Goal: Transaction & Acquisition: Purchase product/service

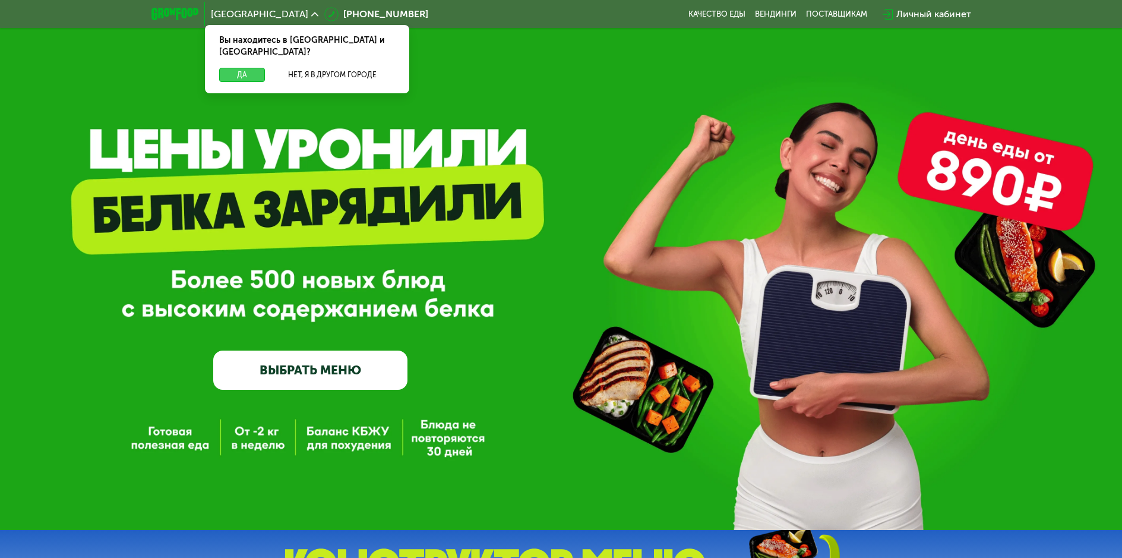
click at [254, 68] on button "Да" at bounding box center [242, 75] width 46 height 14
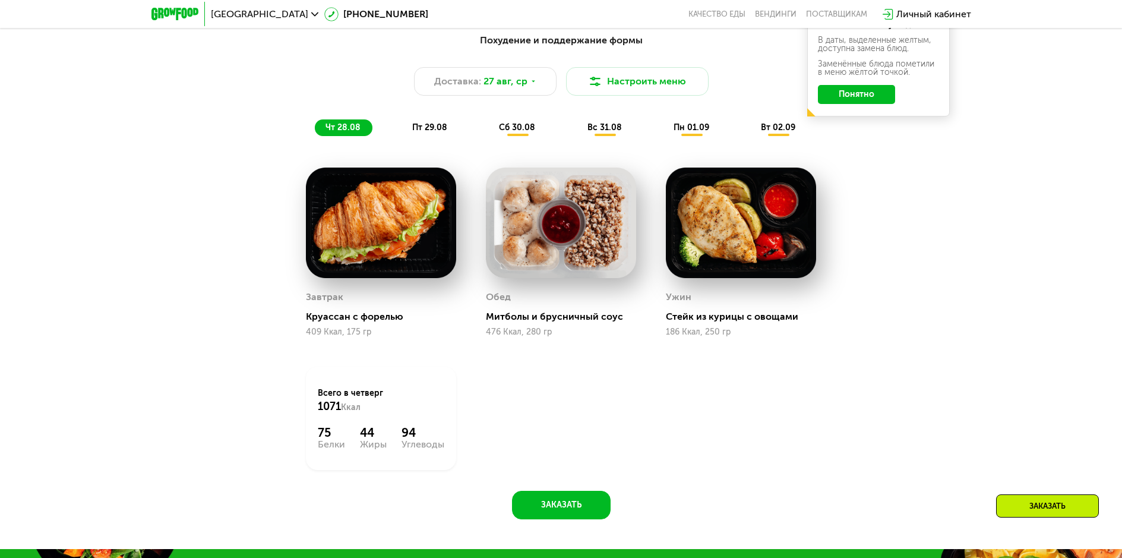
scroll to position [594, 0]
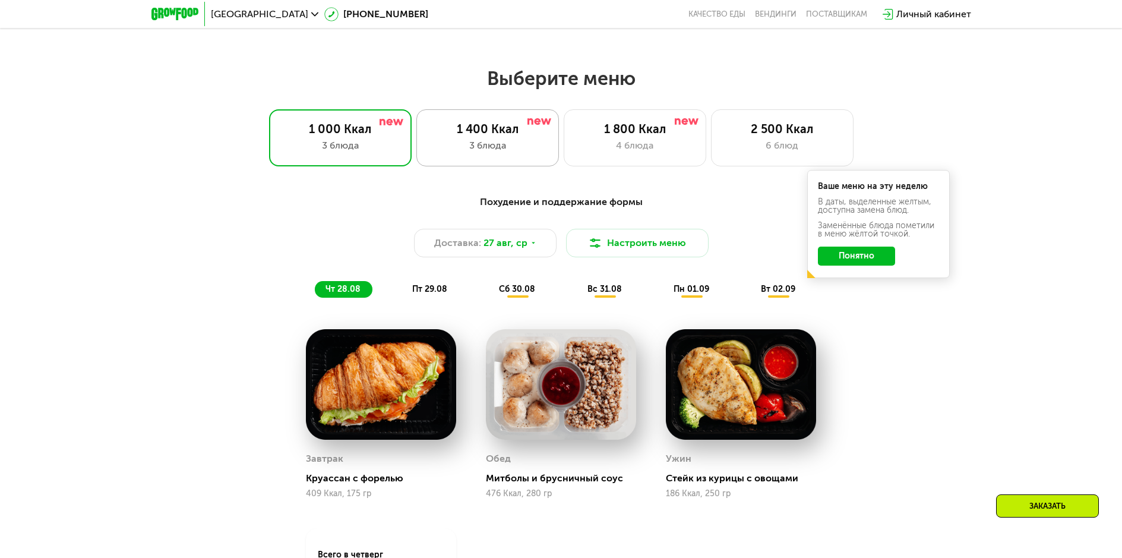
click at [457, 149] on div "3 блюда" at bounding box center [488, 145] width 118 height 14
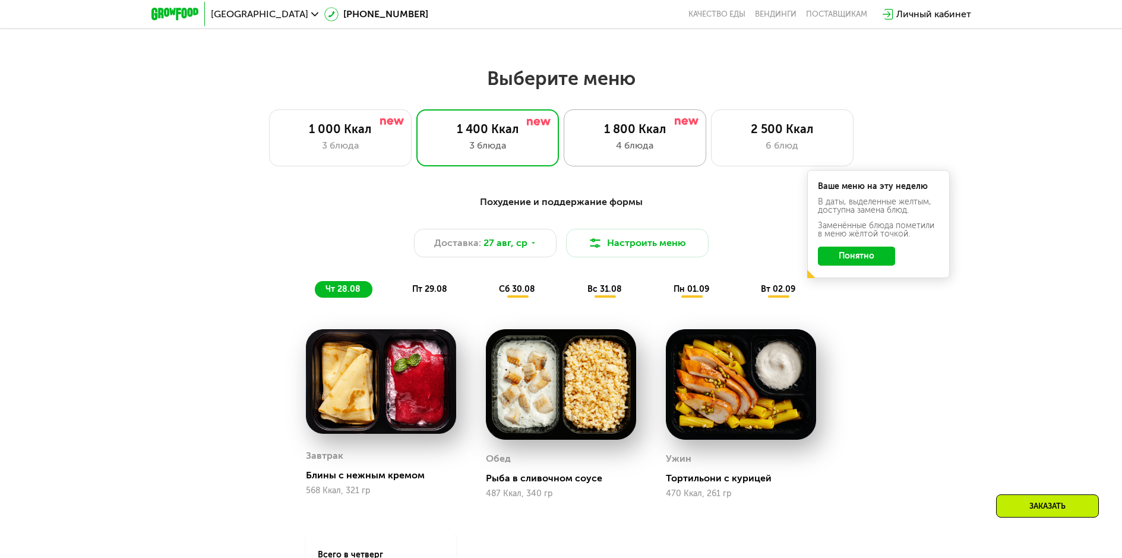
click at [664, 145] on div "4 блюда" at bounding box center [635, 145] width 118 height 14
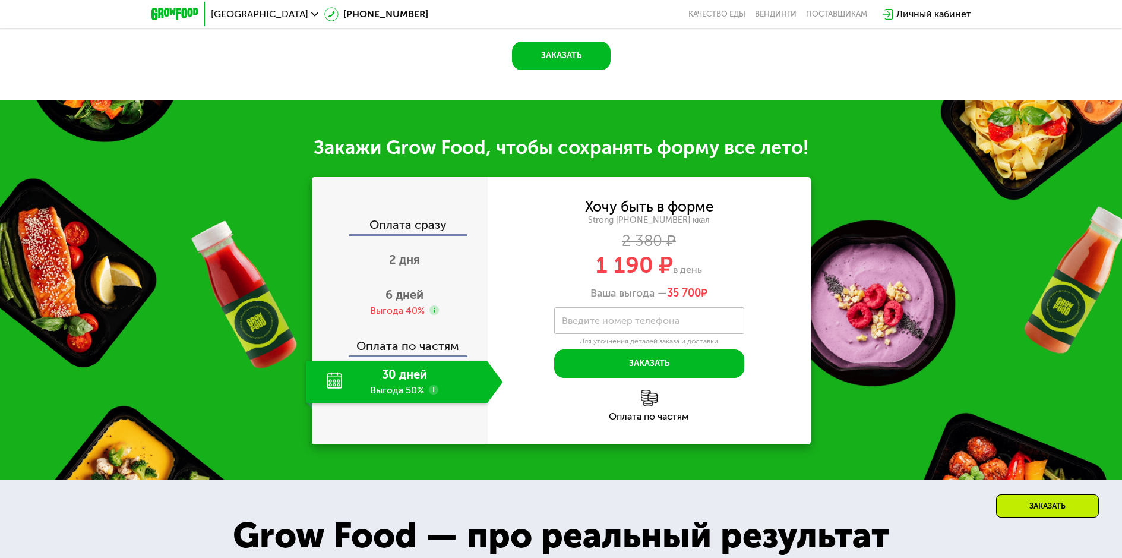
scroll to position [1306, 0]
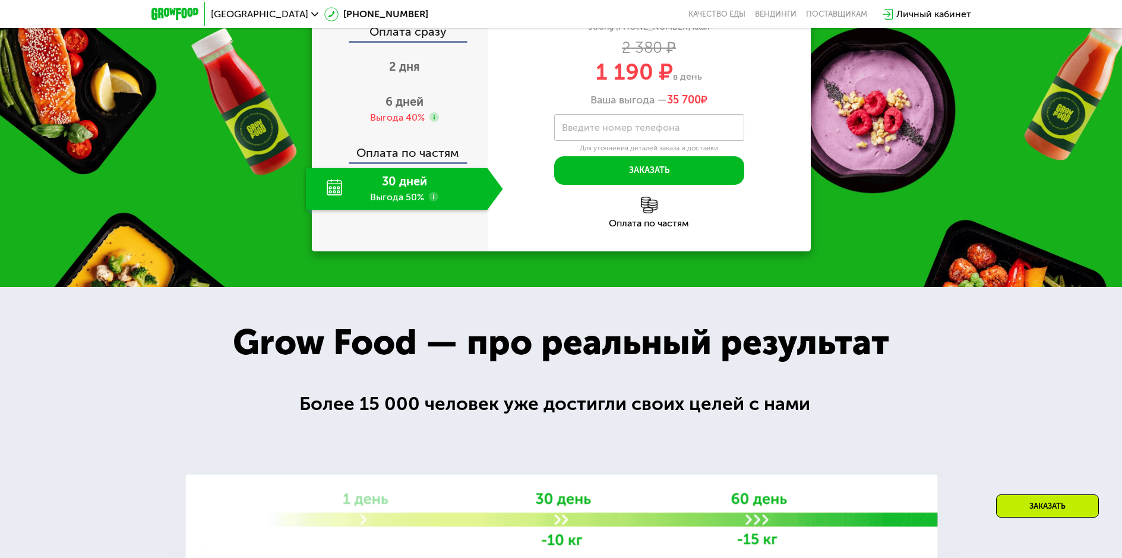
click at [435, 201] on use at bounding box center [434, 197] width 10 height 10
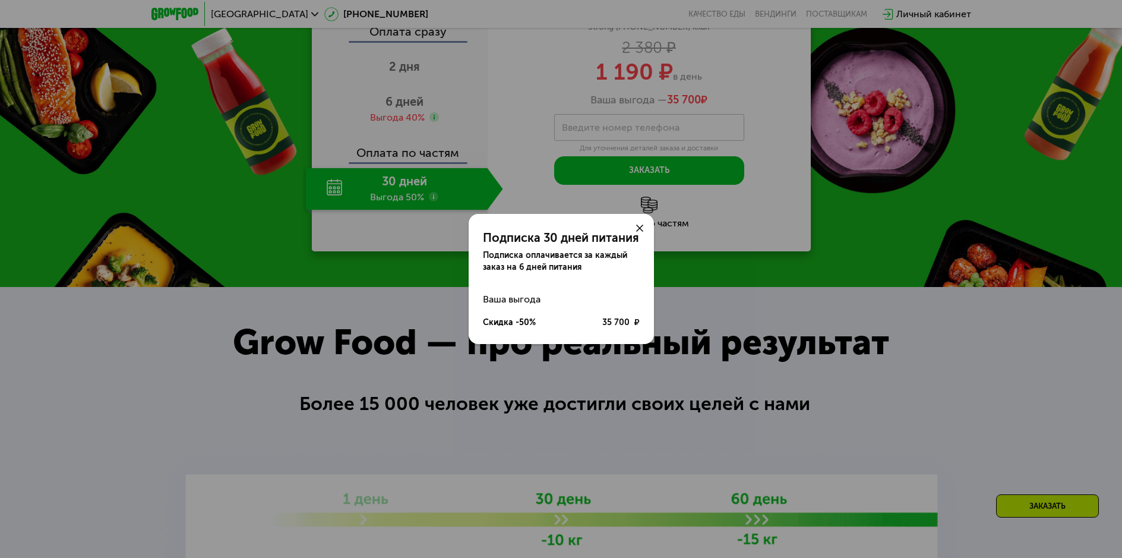
click at [639, 226] on icon at bounding box center [639, 227] width 7 height 7
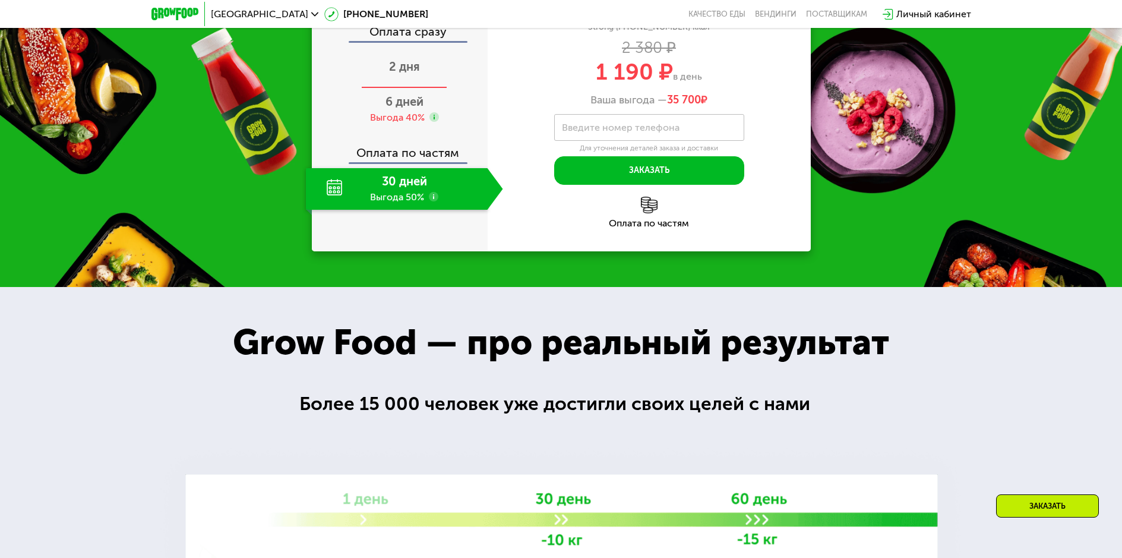
click at [403, 74] on span "2 дня" at bounding box center [404, 66] width 31 height 14
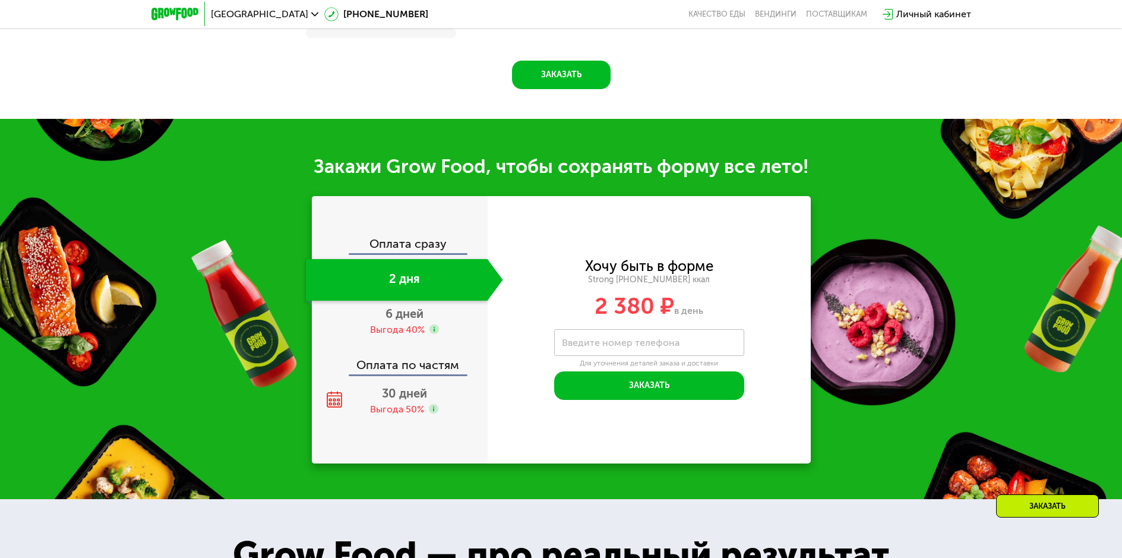
scroll to position [1361, 0]
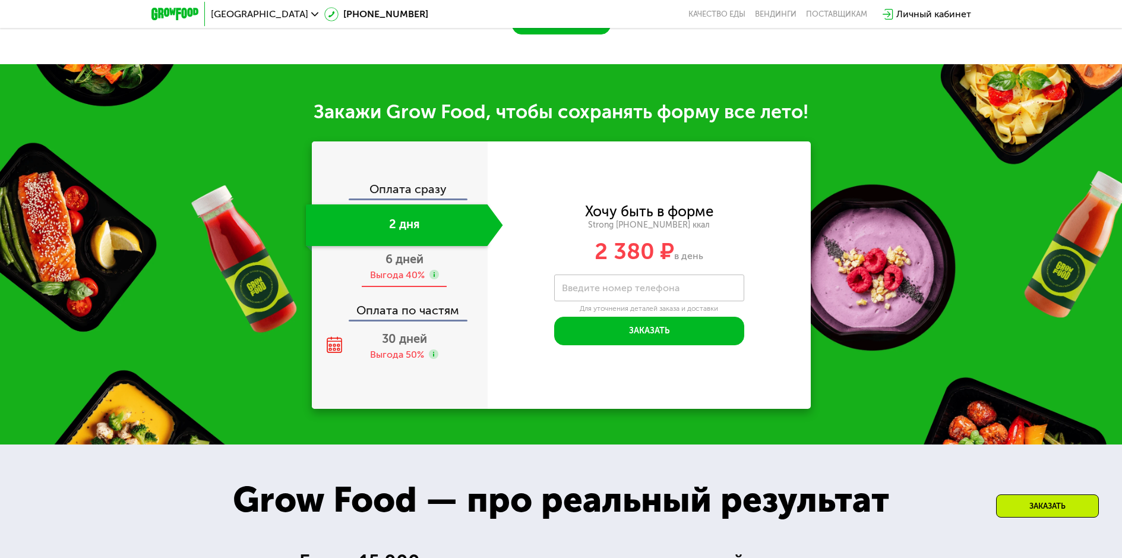
click at [412, 266] on span "6 дней" at bounding box center [404, 259] width 38 height 14
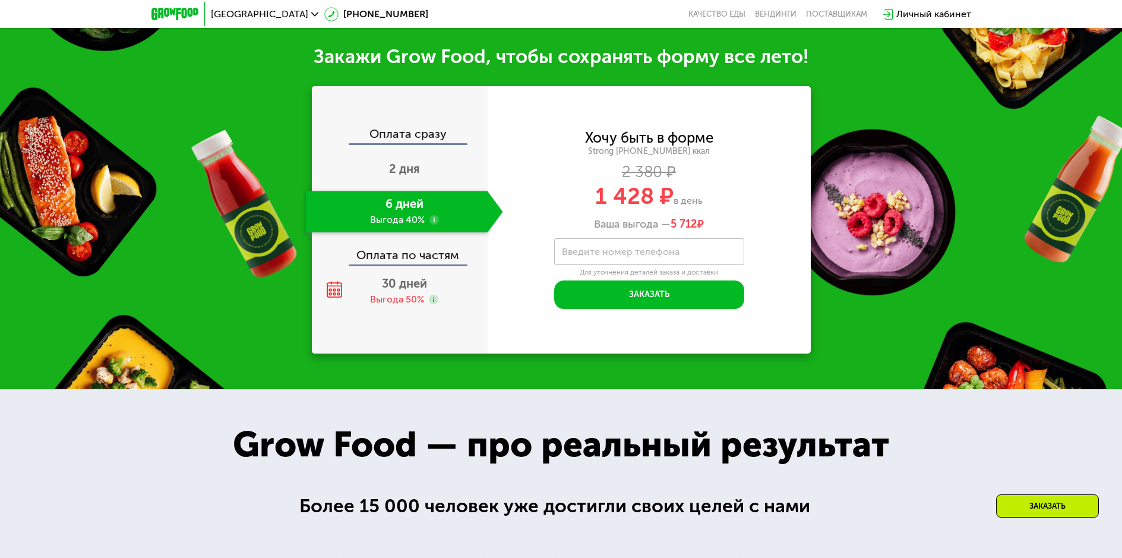
scroll to position [1306, 0]
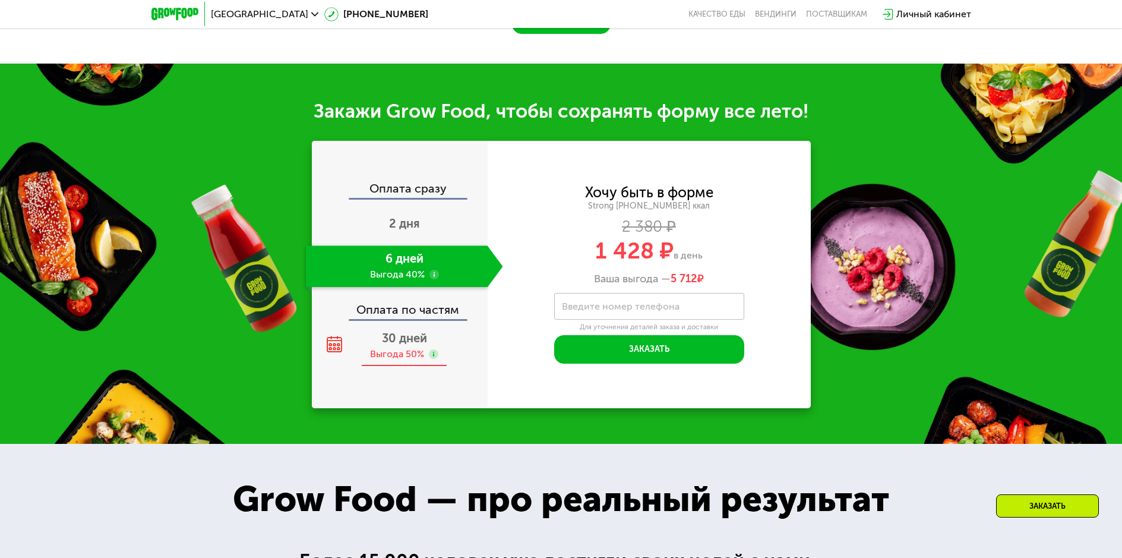
click at [395, 345] on span "30 дней" at bounding box center [404, 338] width 45 height 14
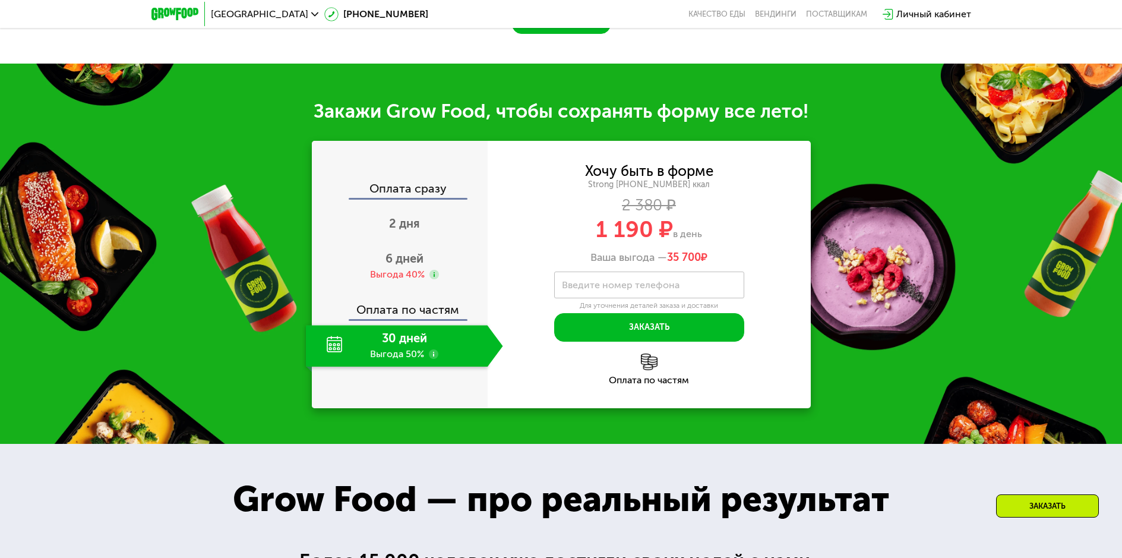
click at [407, 319] on div "Оплата по частям" at bounding box center [400, 305] width 175 height 27
click at [393, 280] on div "Выгода 40%" at bounding box center [397, 274] width 55 height 13
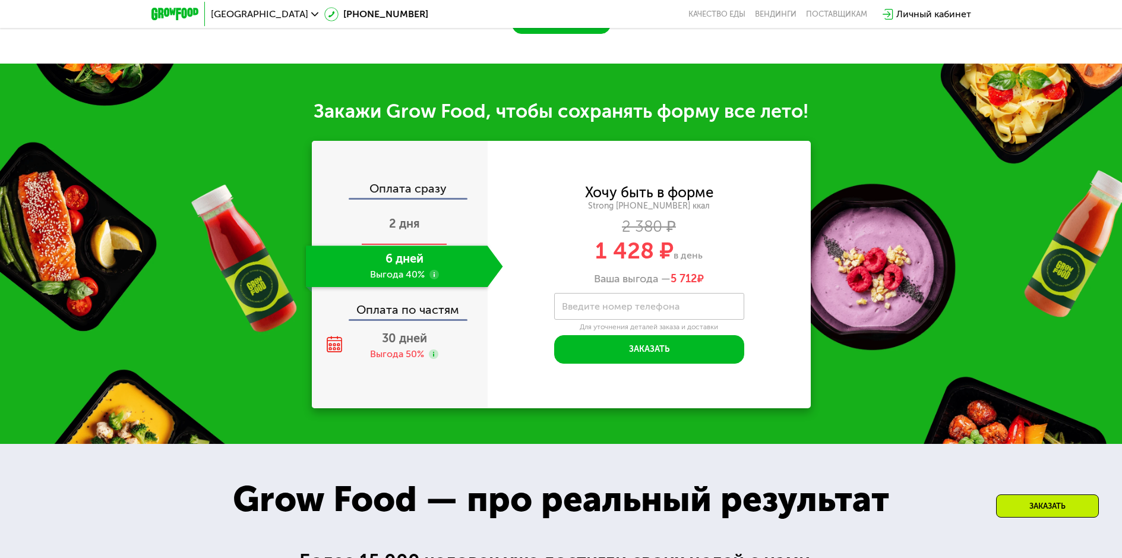
click at [418, 228] on span "2 дня" at bounding box center [404, 223] width 31 height 14
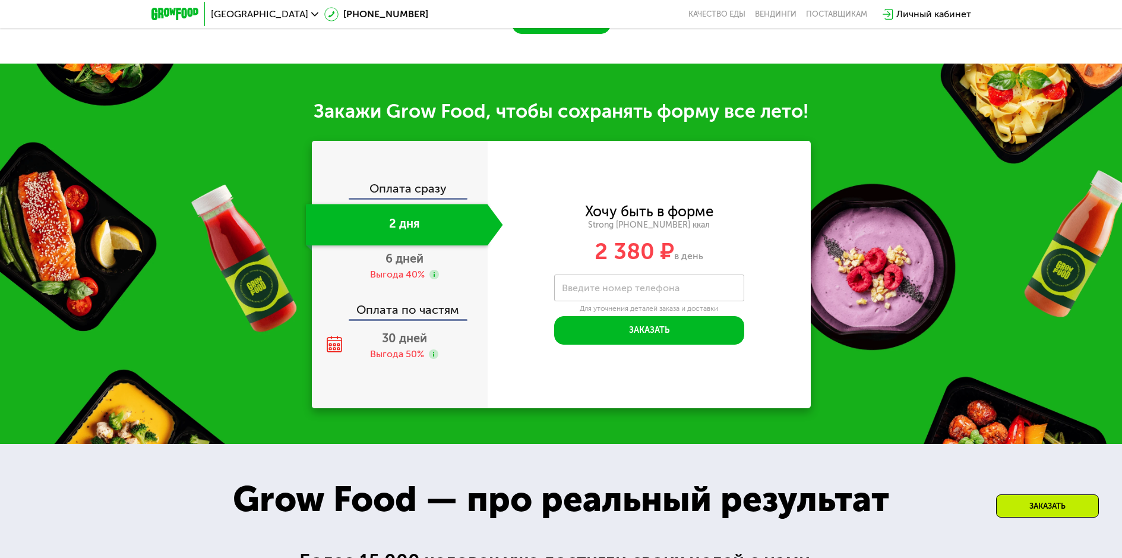
click at [413, 198] on div "Оплата сразу" at bounding box center [400, 189] width 175 height 15
click at [413, 187] on div "Оплата сразу" at bounding box center [400, 189] width 175 height 15
click at [419, 265] on span "6 дней" at bounding box center [404, 258] width 38 height 14
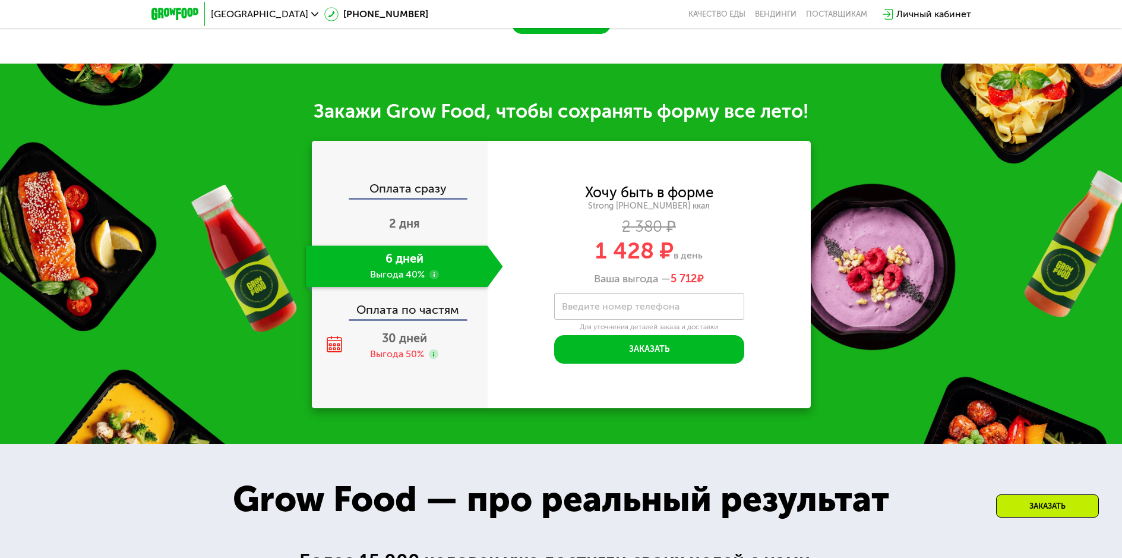
click at [429, 277] on use at bounding box center [434, 275] width 10 height 10
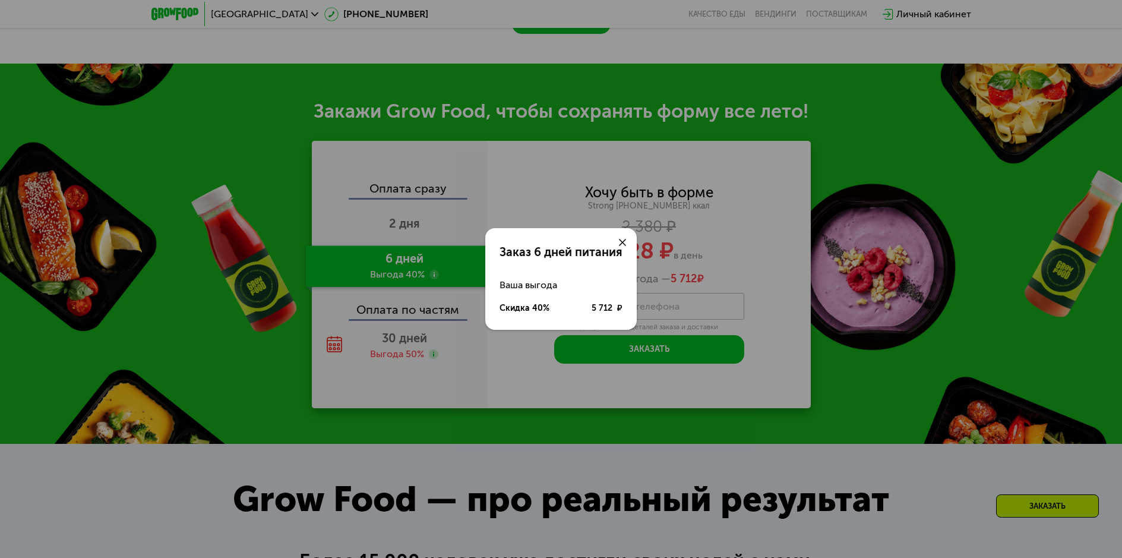
click at [624, 242] on icon at bounding box center [622, 242] width 7 height 7
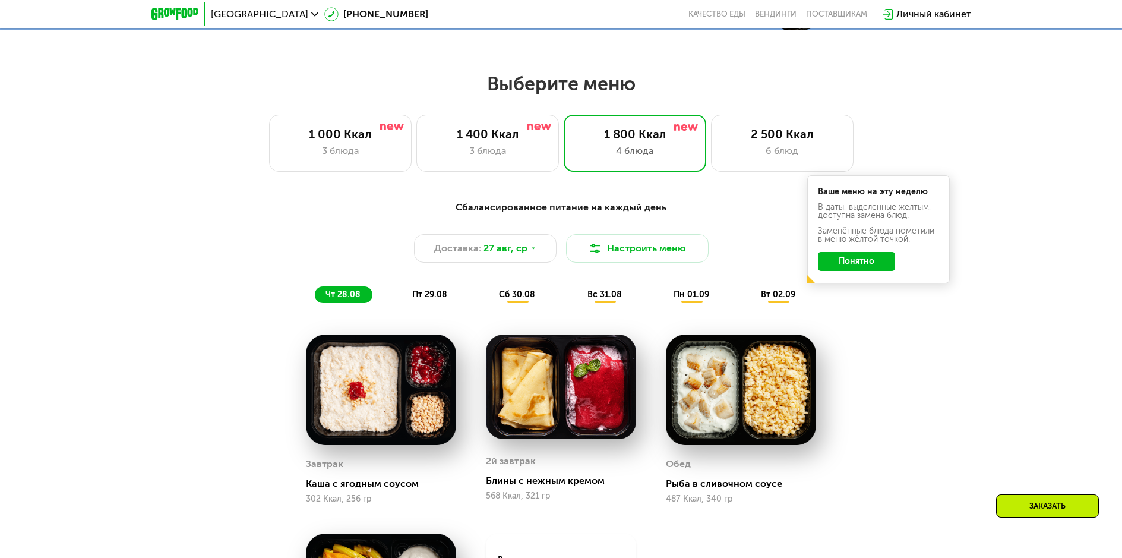
scroll to position [594, 0]
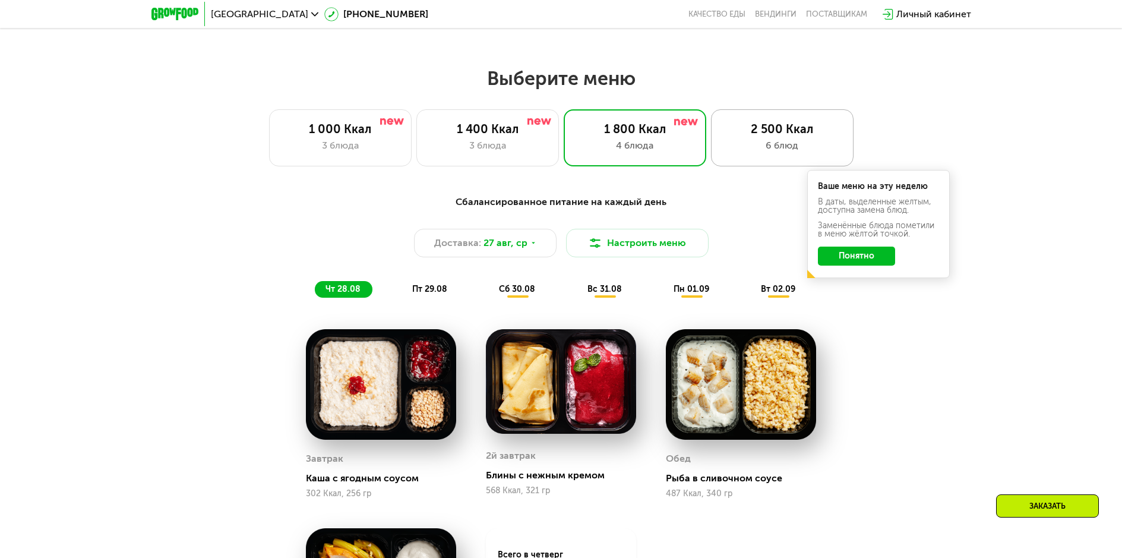
click at [813, 136] on div "2 500 Ккал" at bounding box center [782, 129] width 118 height 14
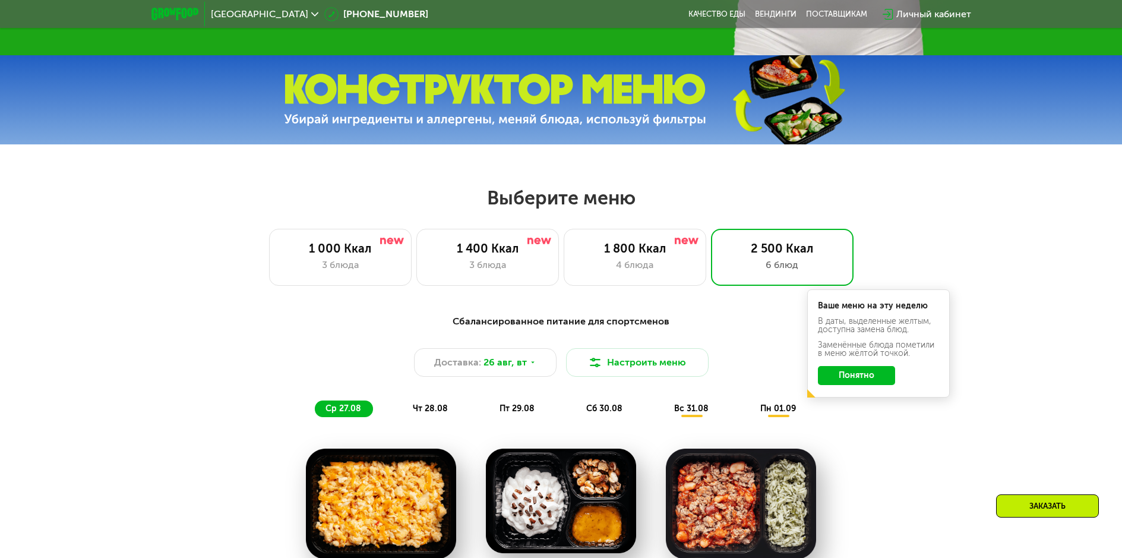
scroll to position [356, 0]
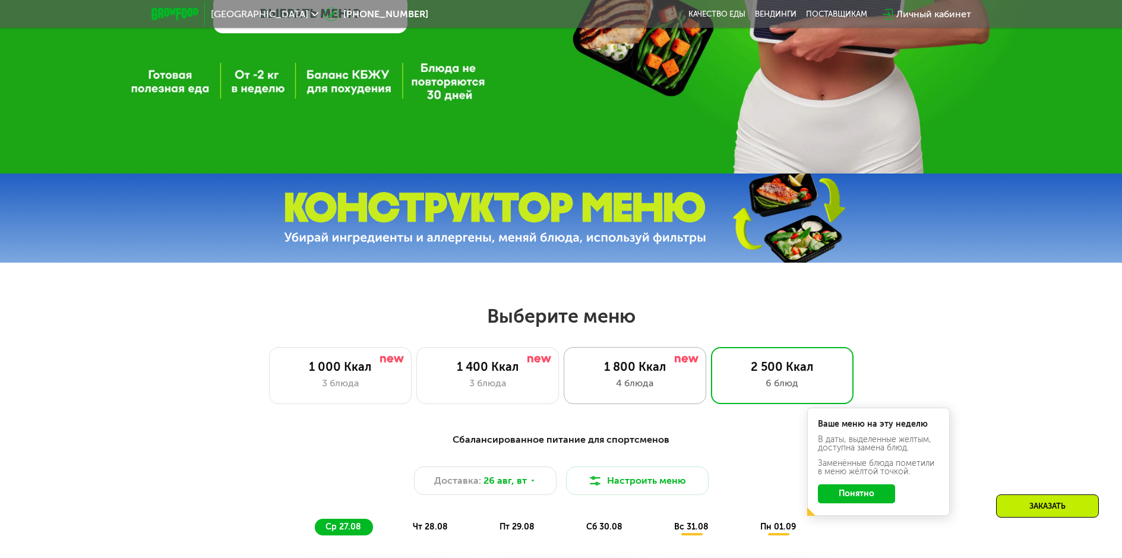
click at [640, 380] on div "4 блюда" at bounding box center [635, 383] width 118 height 14
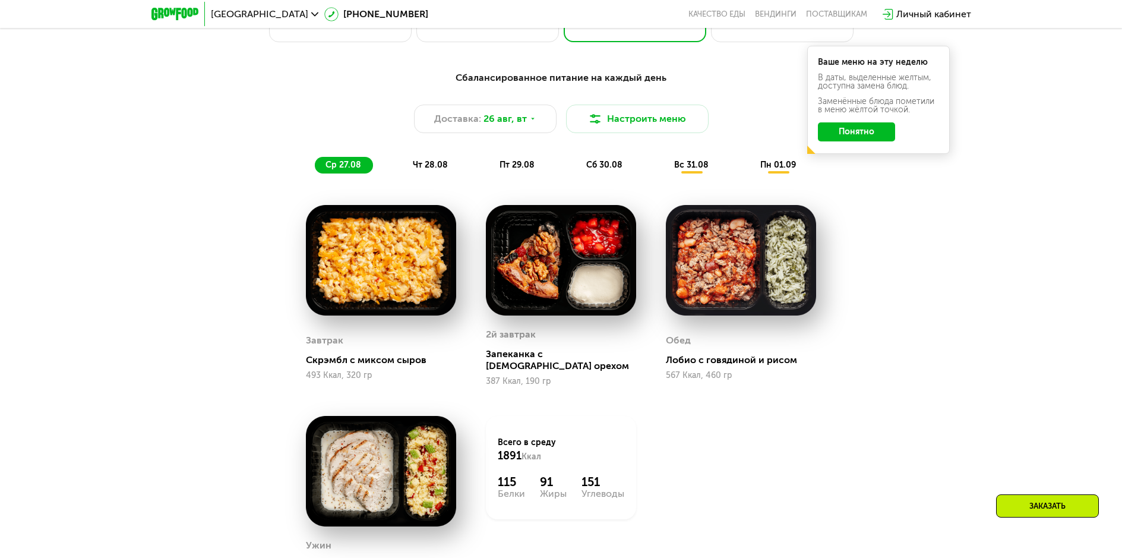
scroll to position [713, 0]
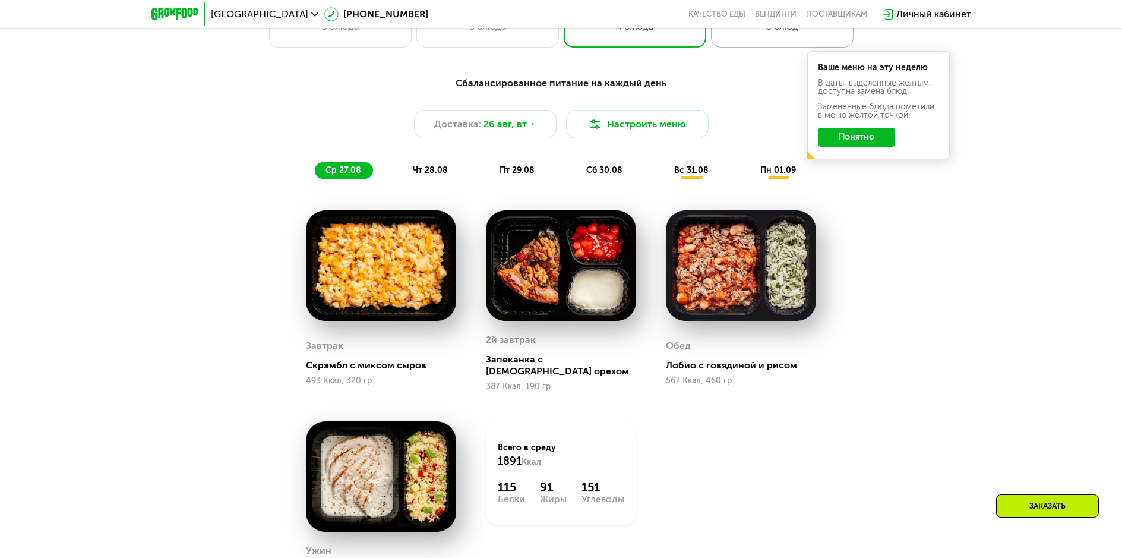
click at [752, 34] on div "6 блюд" at bounding box center [782, 27] width 118 height 14
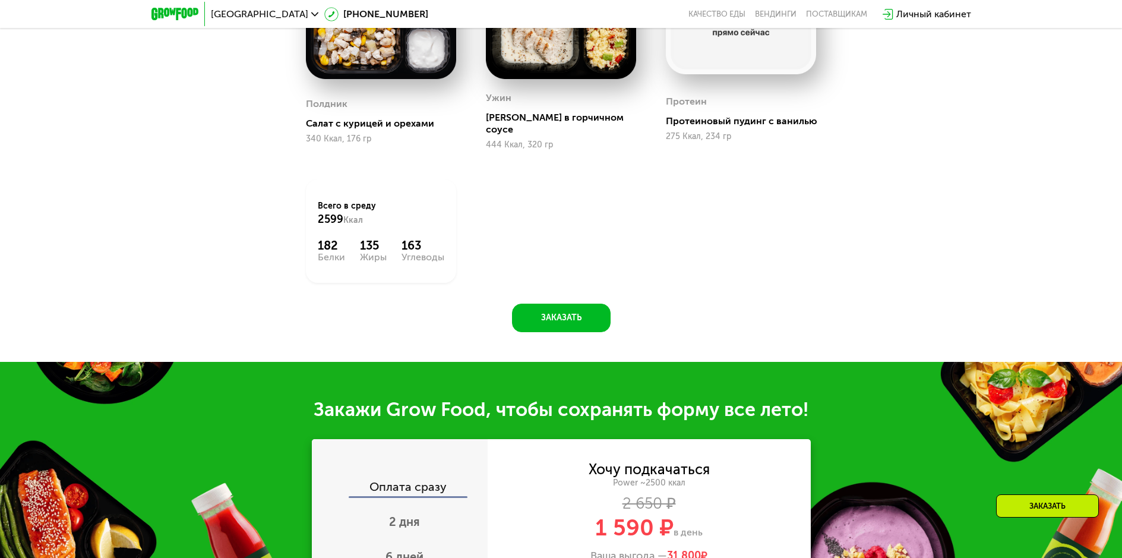
scroll to position [1425, 0]
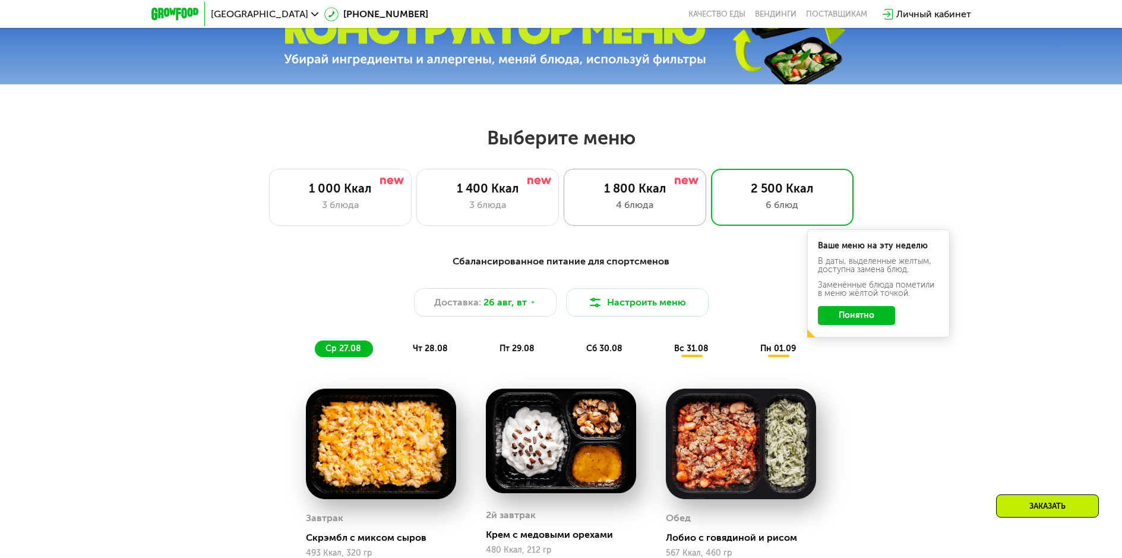
click at [629, 186] on div "1 800 Ккал" at bounding box center [635, 188] width 118 height 14
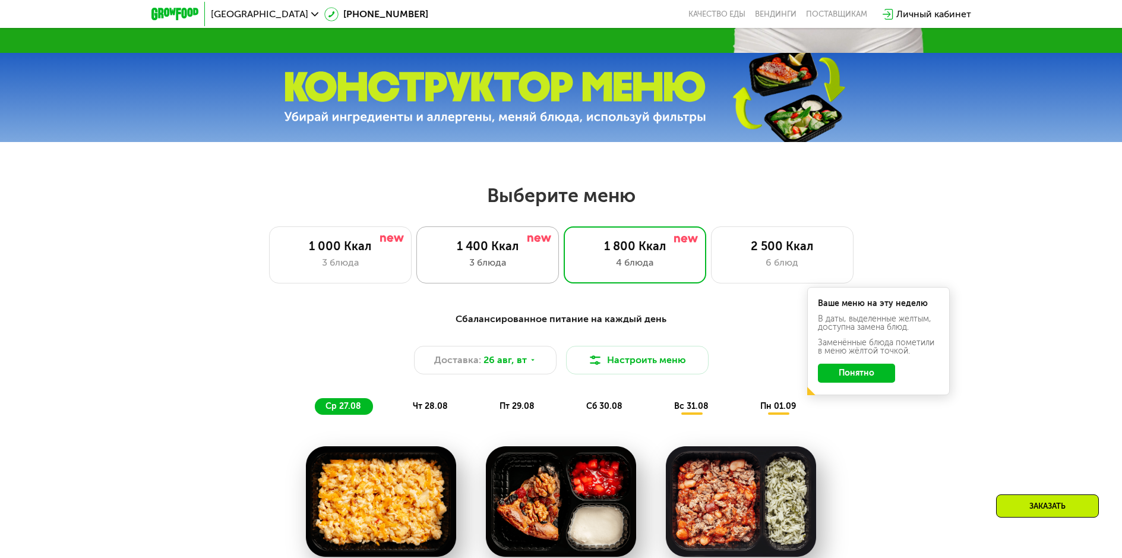
scroll to position [475, 0]
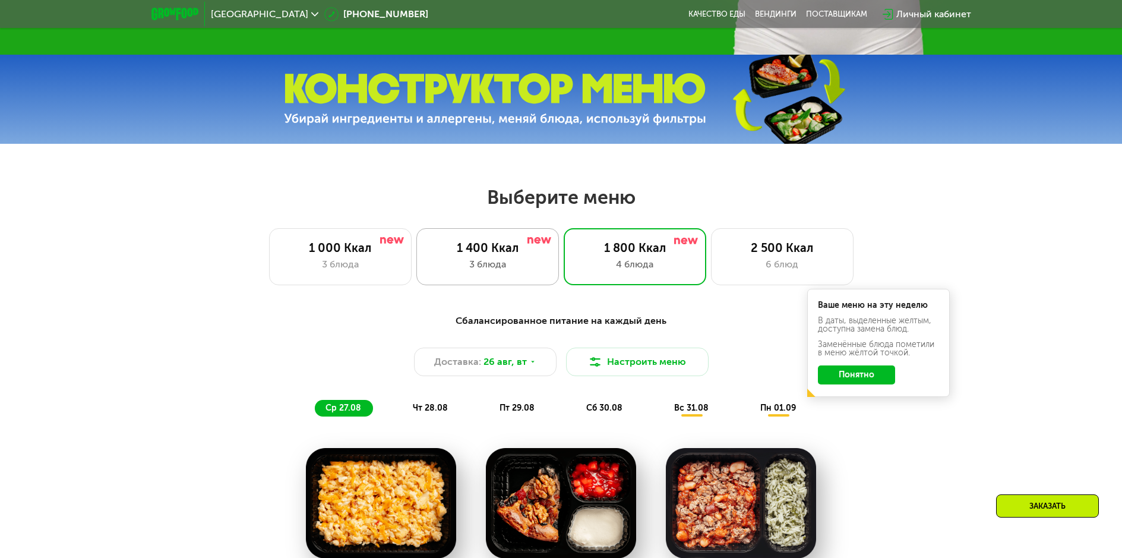
click at [564, 276] on div "1 400 Ккал 3 блюда" at bounding box center [635, 256] width 143 height 57
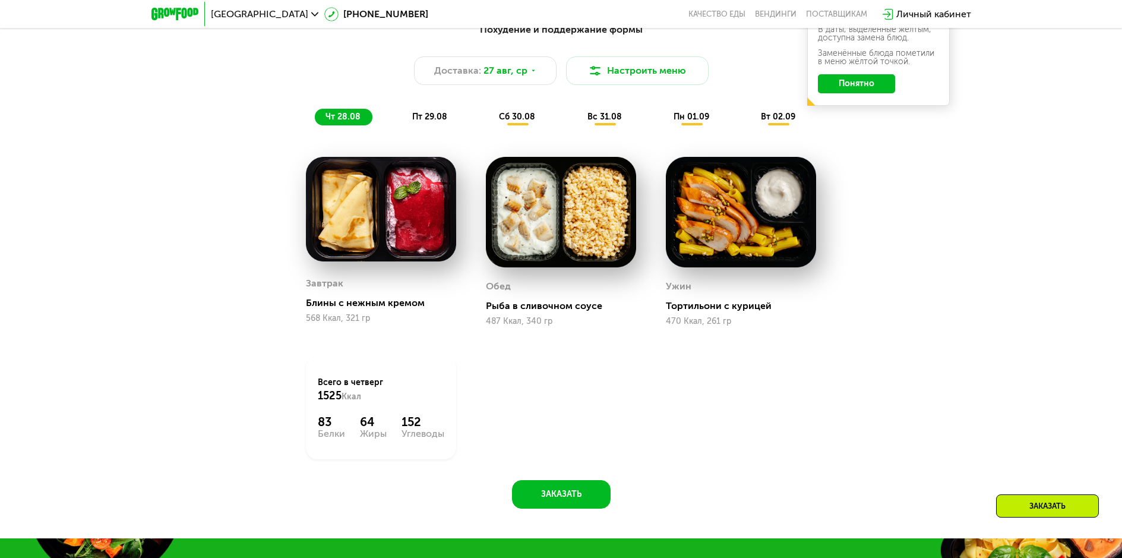
scroll to position [772, 0]
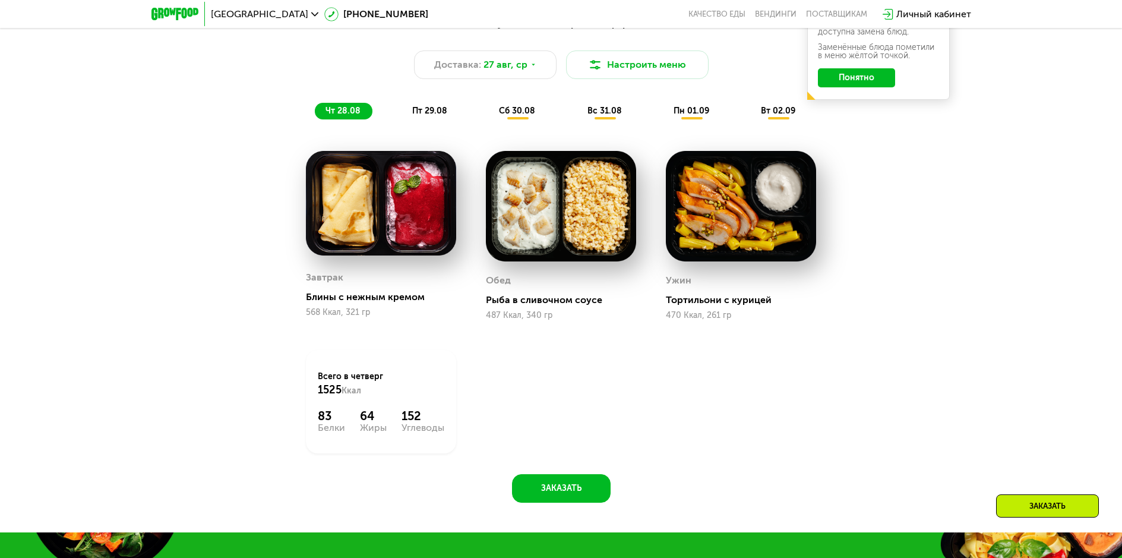
click at [436, 114] on span "пт 29.08" at bounding box center [429, 111] width 35 height 10
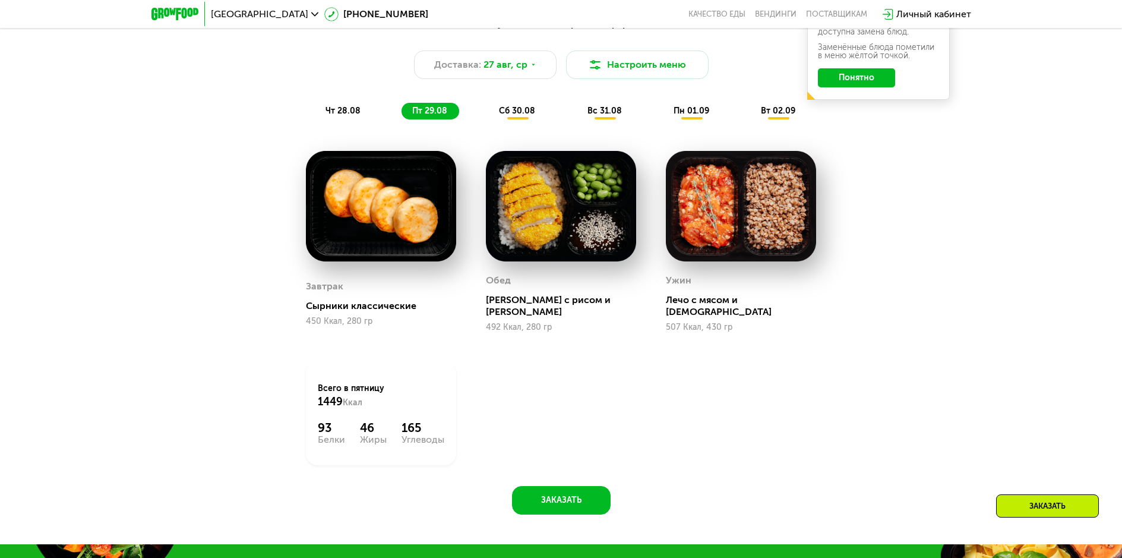
click at [530, 116] on span "сб 30.08" at bounding box center [517, 111] width 36 height 10
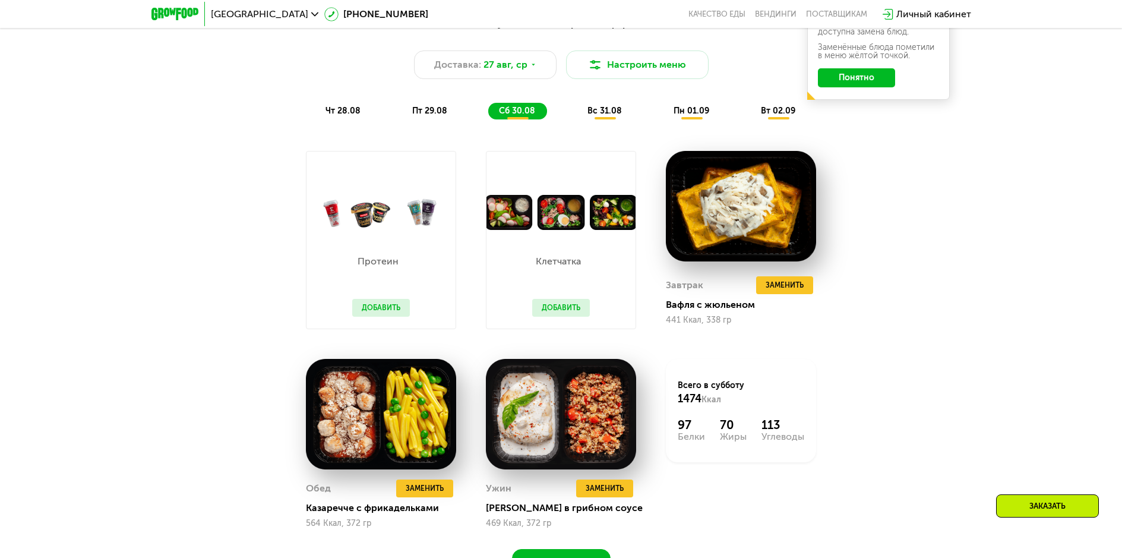
click at [602, 116] on span "вс 31.08" at bounding box center [604, 111] width 34 height 10
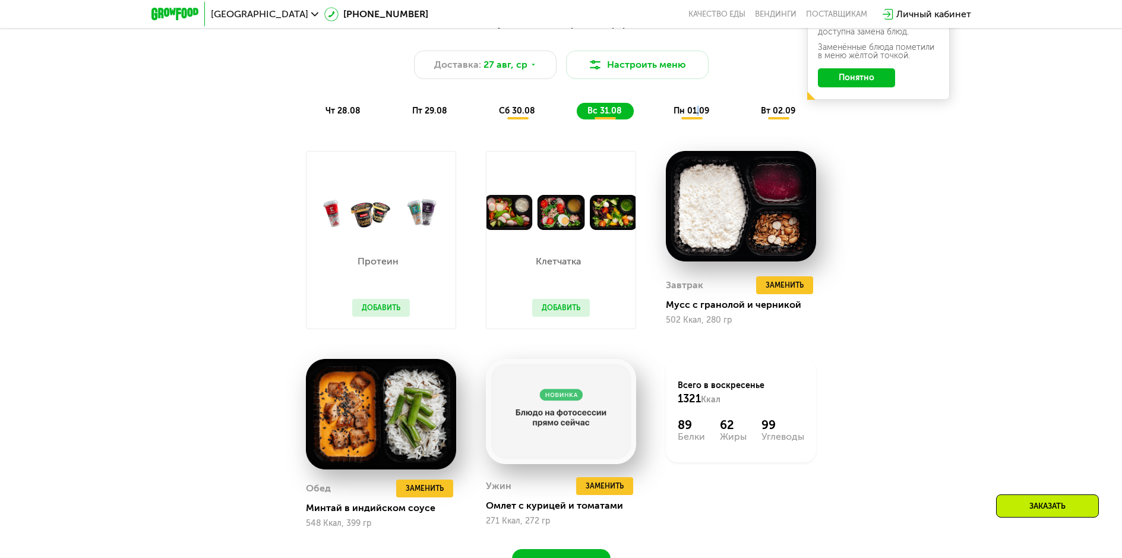
click at [698, 116] on span "пн 01.09" at bounding box center [691, 111] width 36 height 10
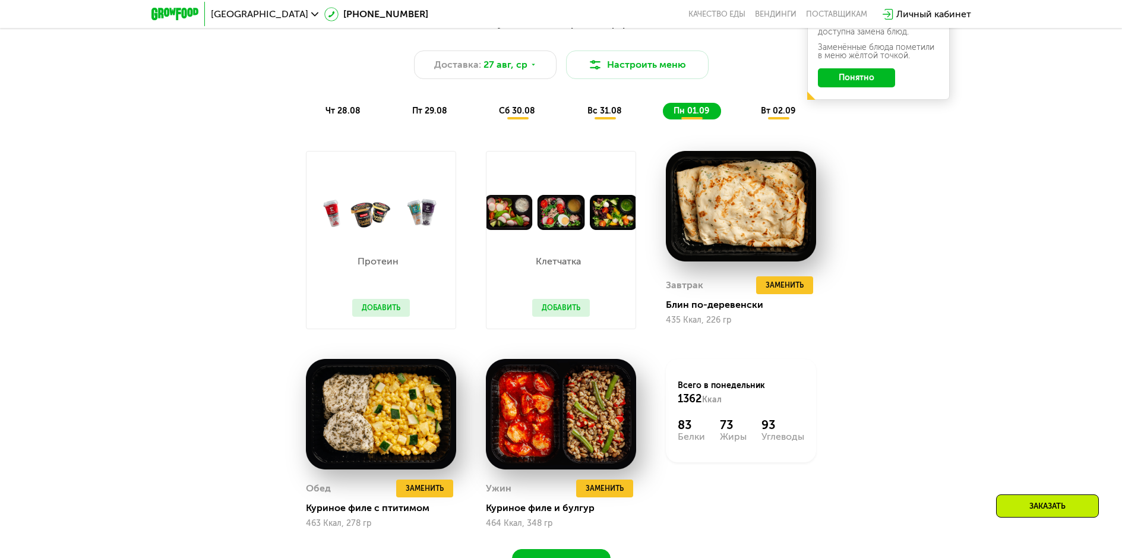
click at [773, 116] on span "вт 02.09" at bounding box center [778, 111] width 34 height 10
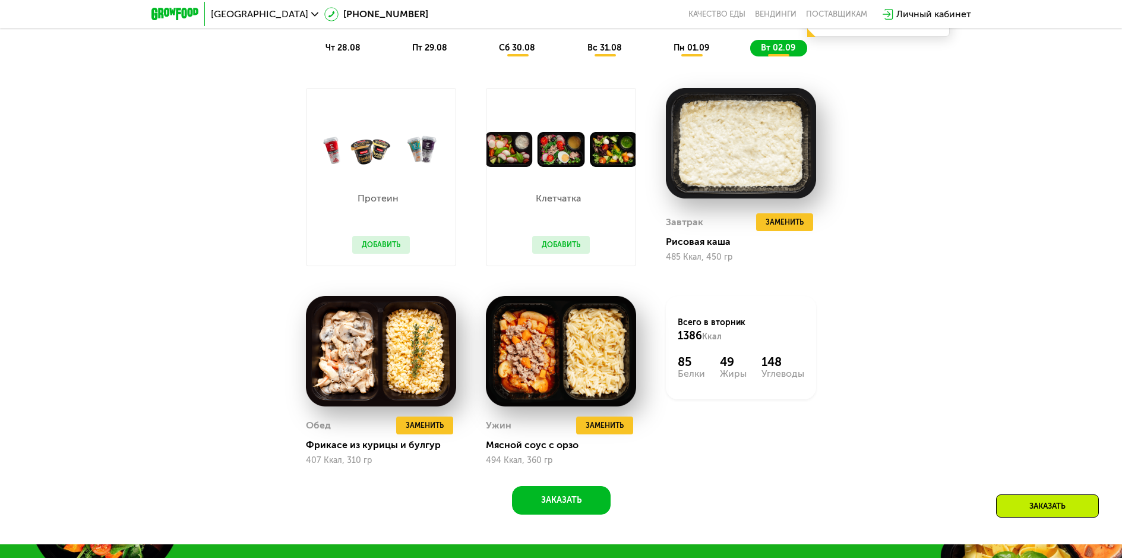
scroll to position [419, 0]
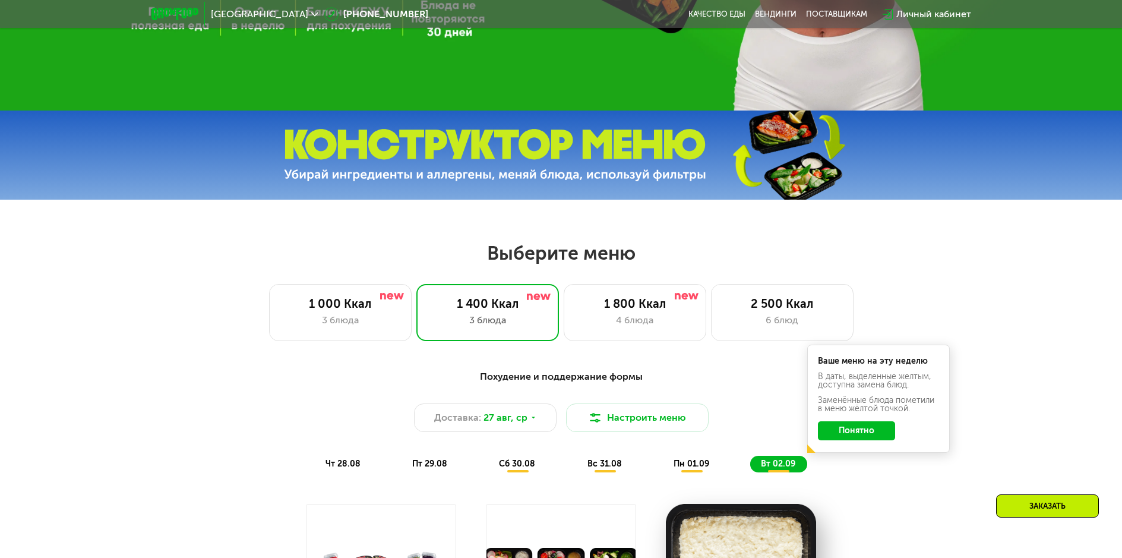
click at [401, 469] on div "чт 28.08" at bounding box center [430, 463] width 58 height 17
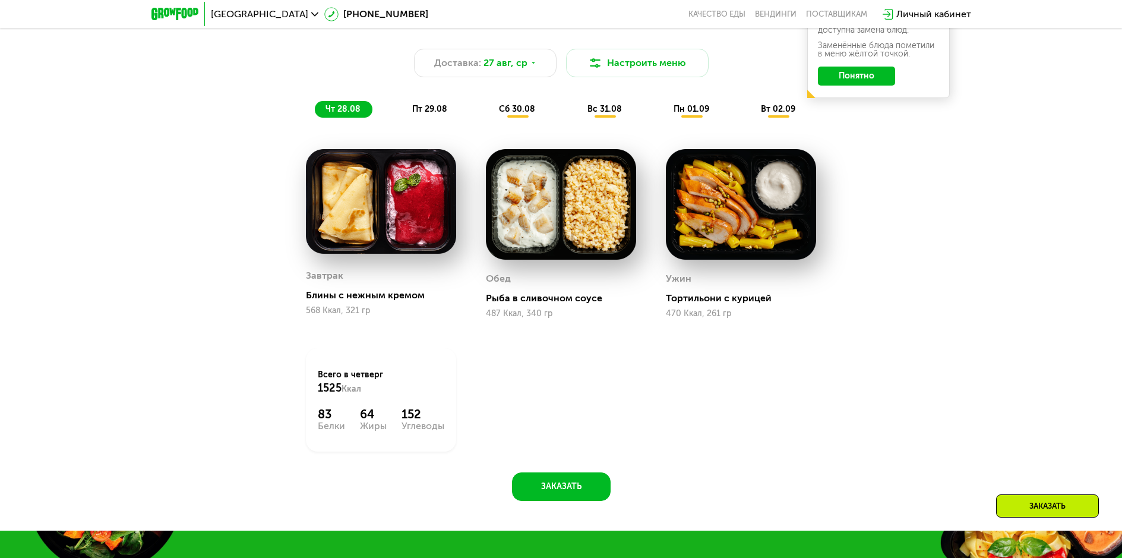
scroll to position [776, 0]
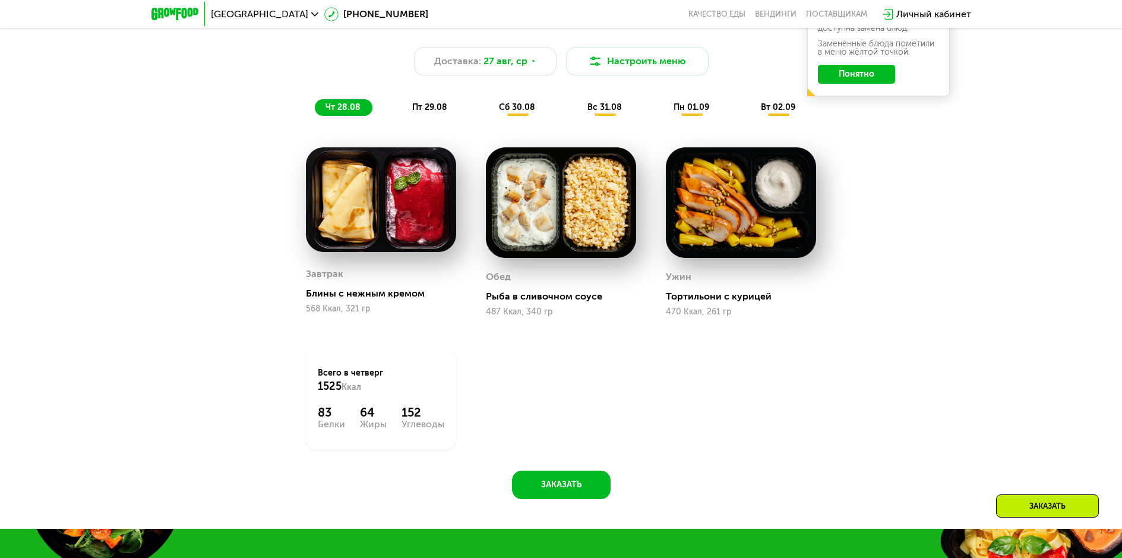
click at [442, 107] on span "пт 29.08" at bounding box center [429, 107] width 35 height 10
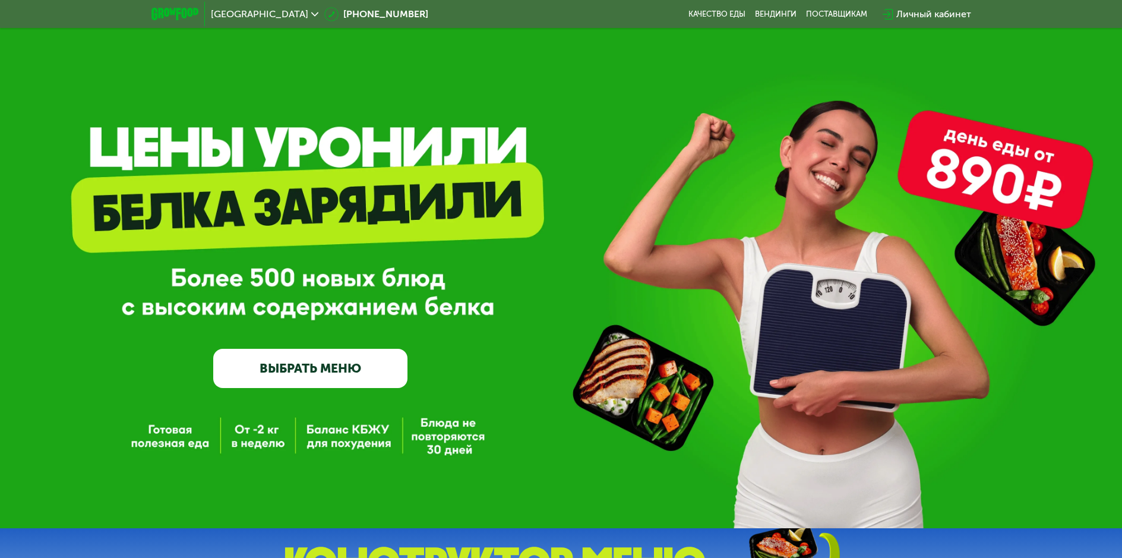
scroll to position [0, 0]
